Goal: Navigation & Orientation: Understand site structure

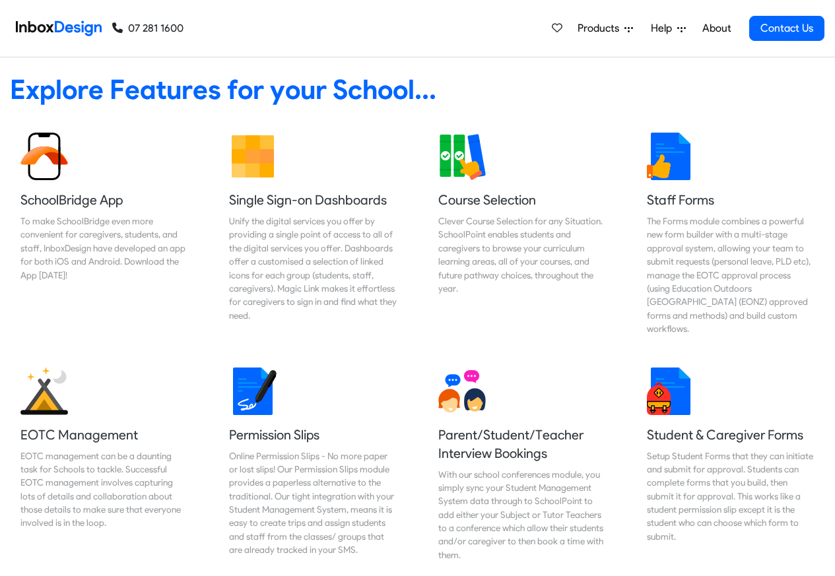
scroll to position [3688, 0]
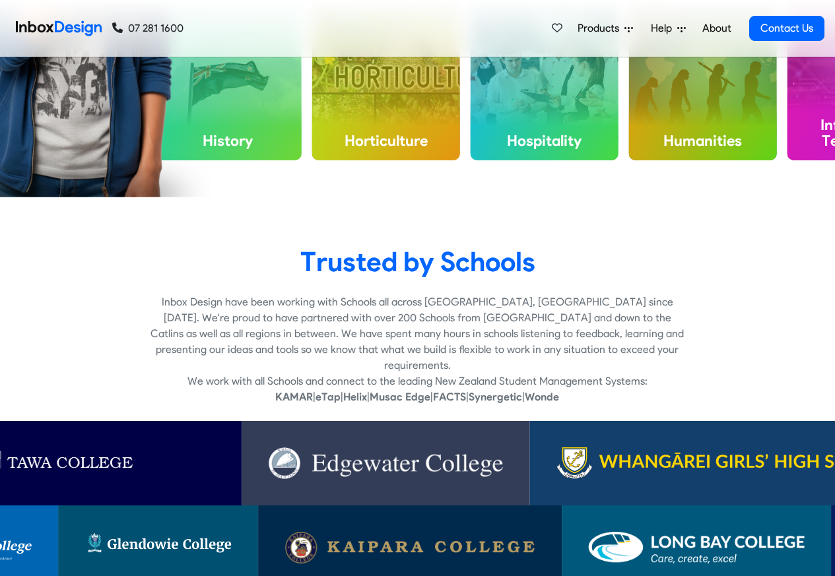
checkbox input "true"
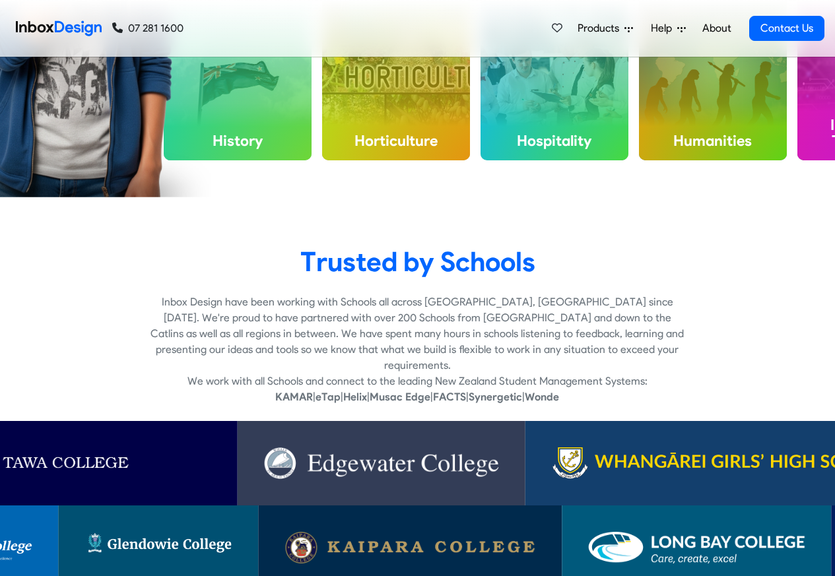
checkbox input "true"
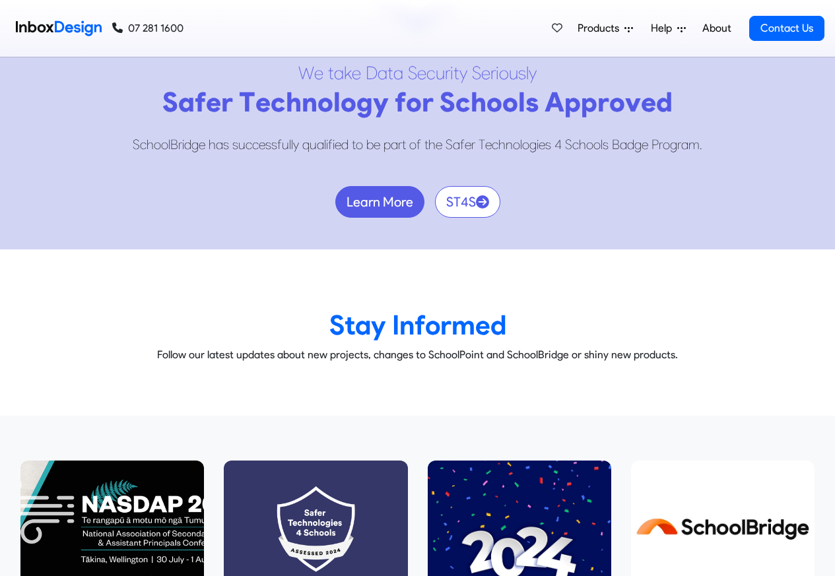
scroll to position [7411, 0]
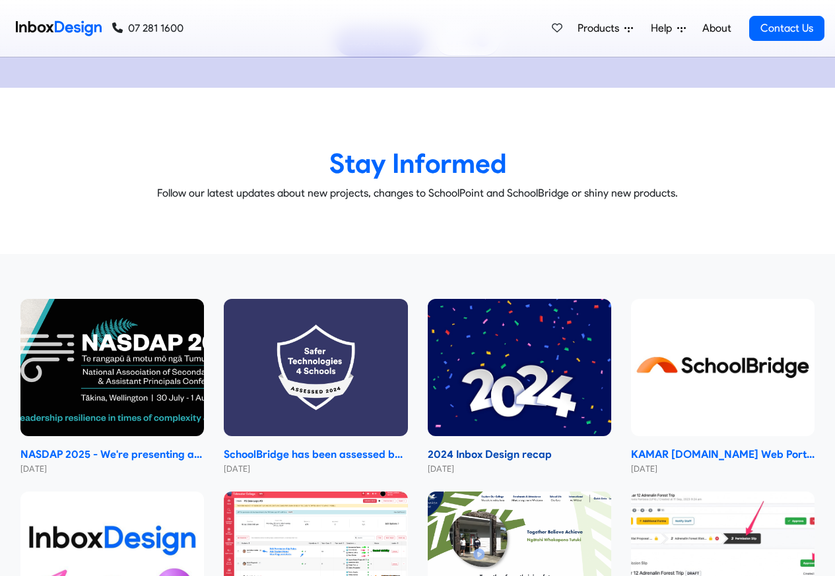
click at [515, 447] on strong "2024 Inbox Design recap" at bounding box center [519, 455] width 183 height 16
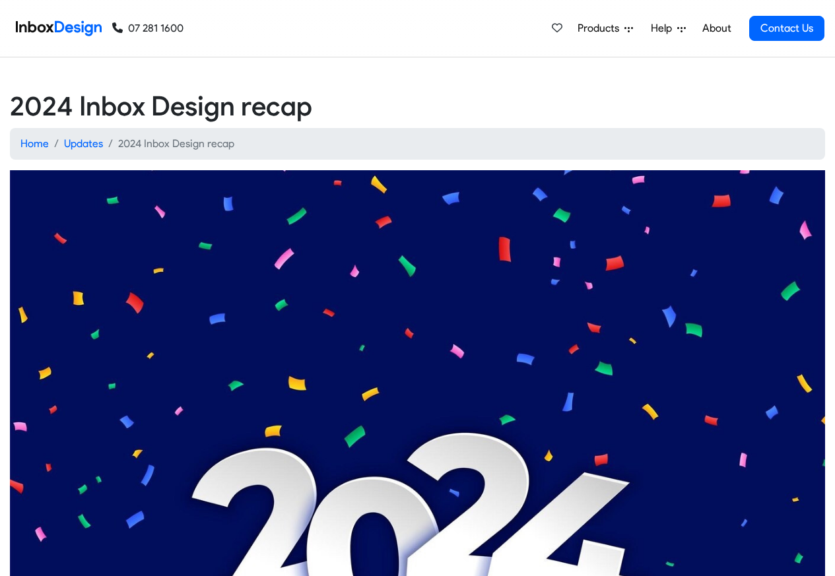
click at [473, 425] on img at bounding box center [417, 441] width 815 height 543
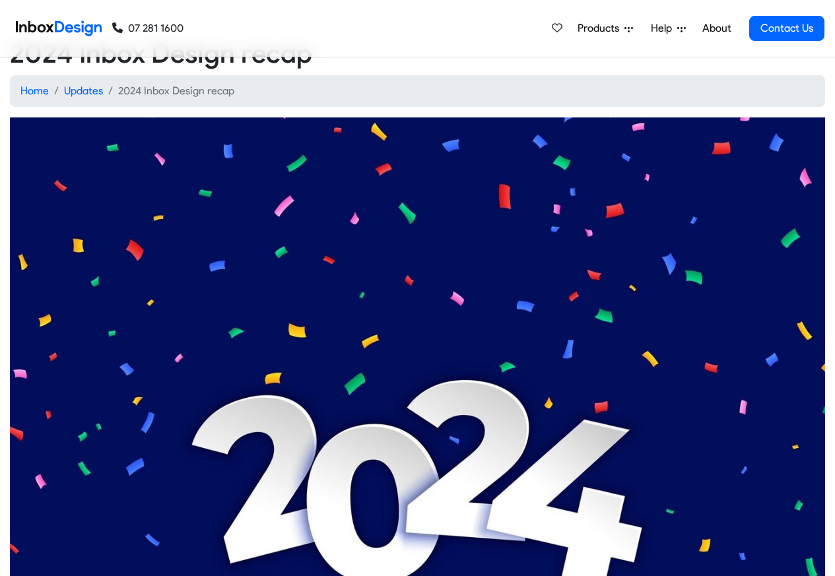
scroll to position [396, 0]
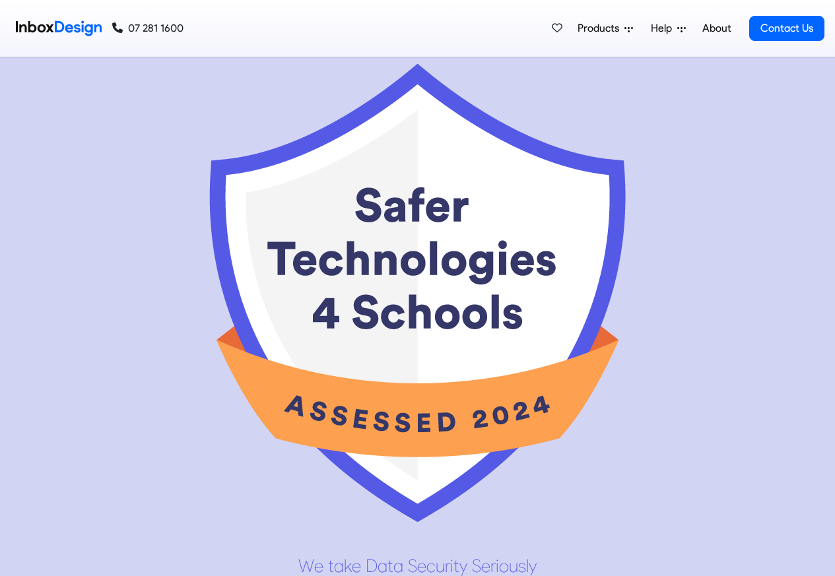
scroll to position [6338, 0]
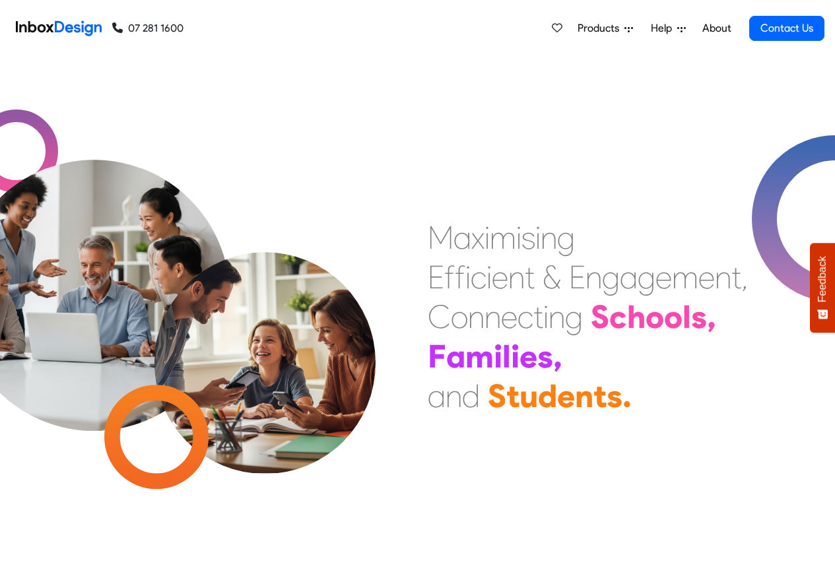
click at [612, 28] on span "Products" at bounding box center [601, 28] width 47 height 16
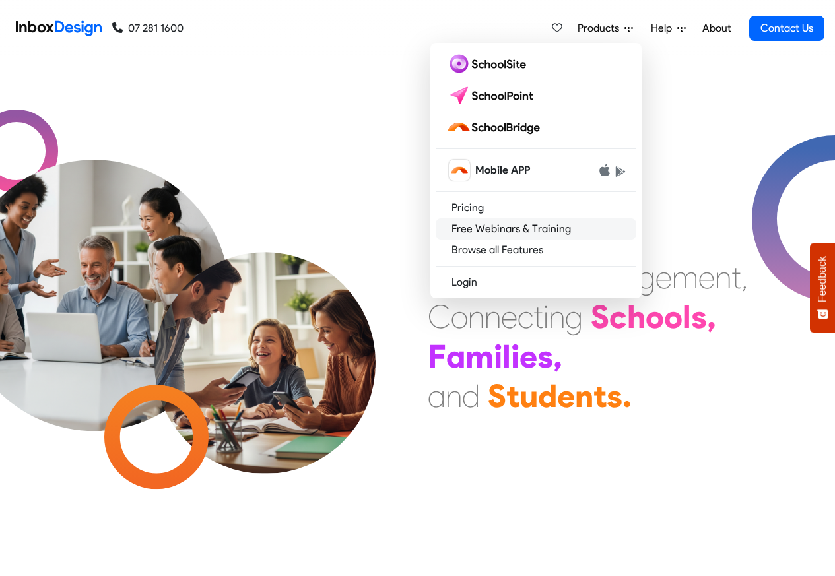
click at [496, 228] on link "Free Webinars & Training" at bounding box center [536, 228] width 201 height 21
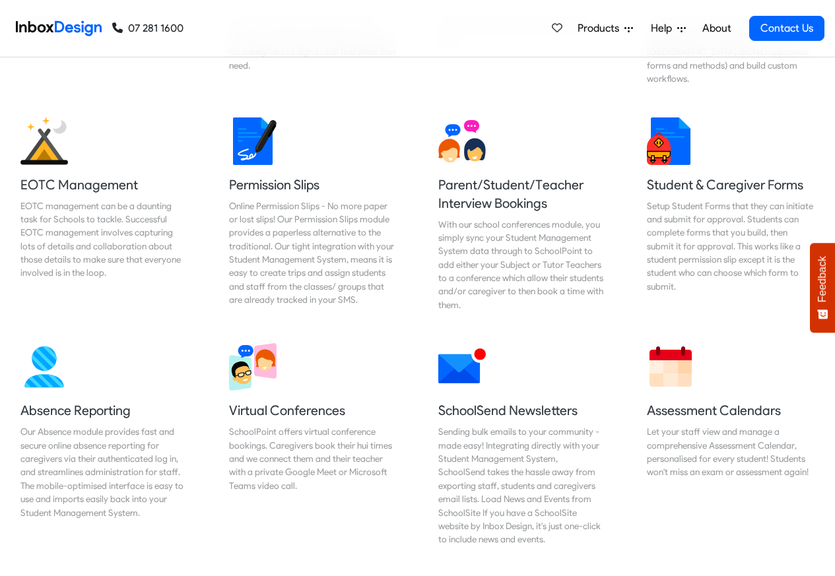
scroll to position [950, 0]
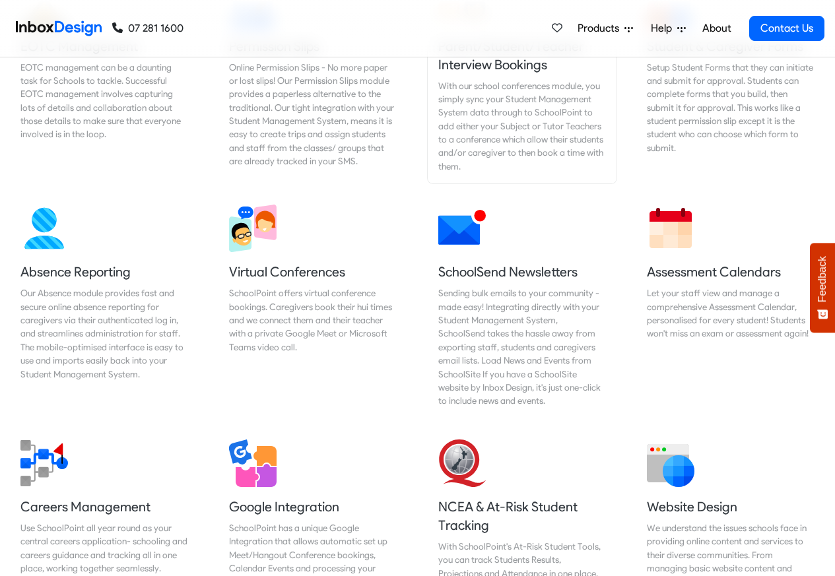
click at [493, 123] on div "With our school conferences module, you simply sync your Student Management Sys…" at bounding box center [522, 126] width 168 height 94
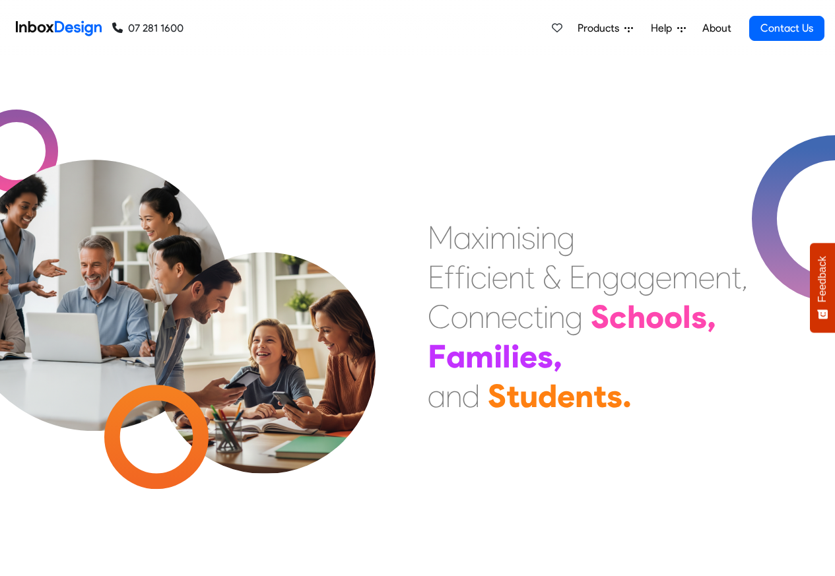
click at [652, 29] on span "Help" at bounding box center [664, 28] width 26 height 16
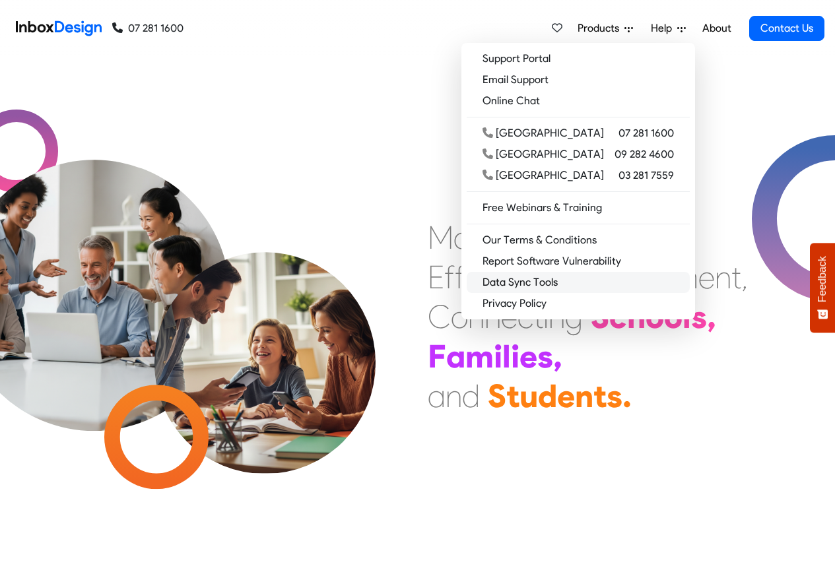
click at [568, 284] on link "Data Sync Tools" at bounding box center [578, 282] width 223 height 21
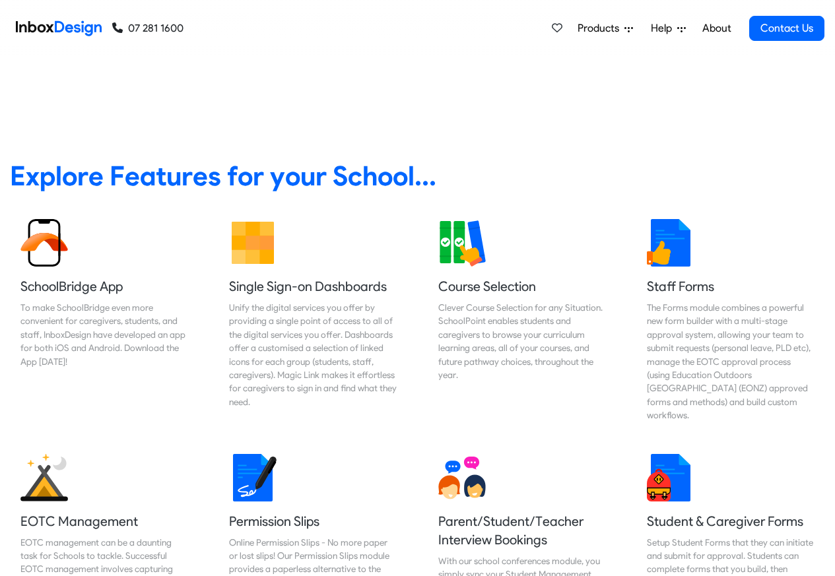
scroll to position [475, 0]
